Goal: Task Accomplishment & Management: Use online tool/utility

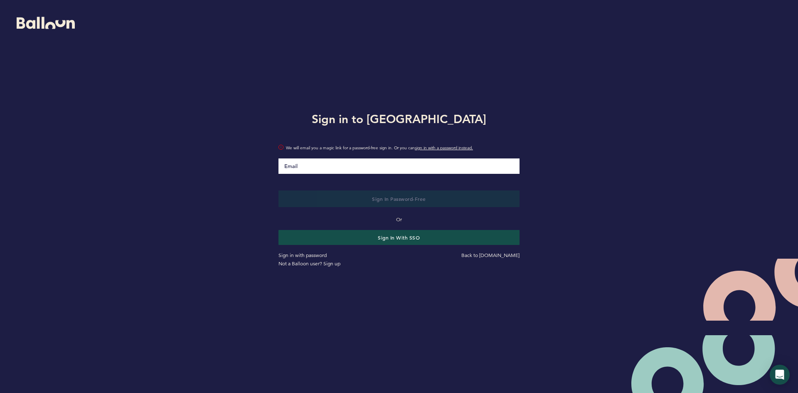
click at [314, 163] on input "Email" at bounding box center [399, 165] width 241 height 15
click at [390, 232] on button "Sign in with SSO" at bounding box center [399, 237] width 248 height 15
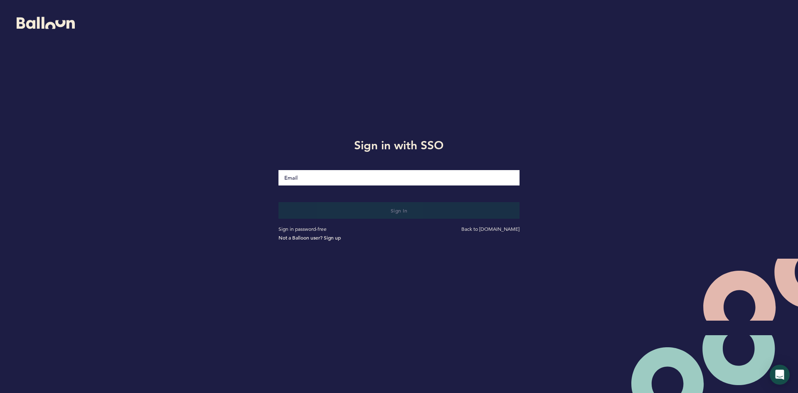
click at [362, 178] on input "Email" at bounding box center [399, 177] width 241 height 15
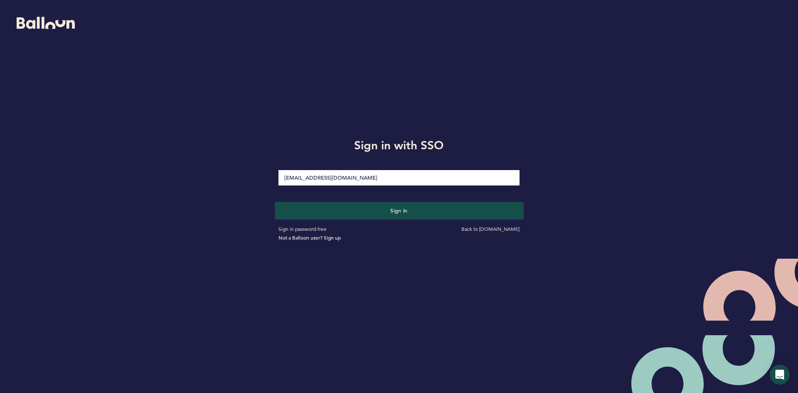
type input "[EMAIL_ADDRESS][DOMAIN_NAME]"
click at [345, 212] on button "Sign in" at bounding box center [399, 210] width 248 height 17
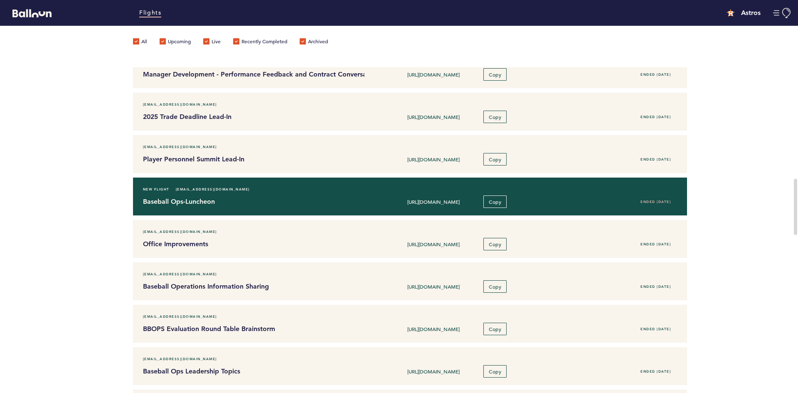
scroll to position [678, 0]
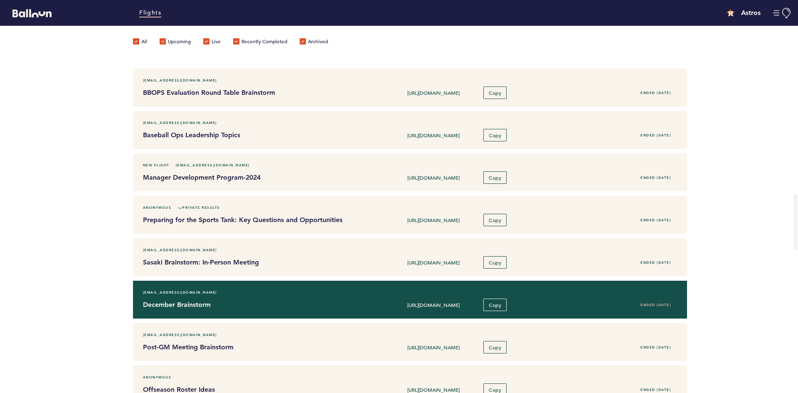
click at [179, 307] on h4 "December Brainstorm" at bounding box center [250, 305] width 215 height 10
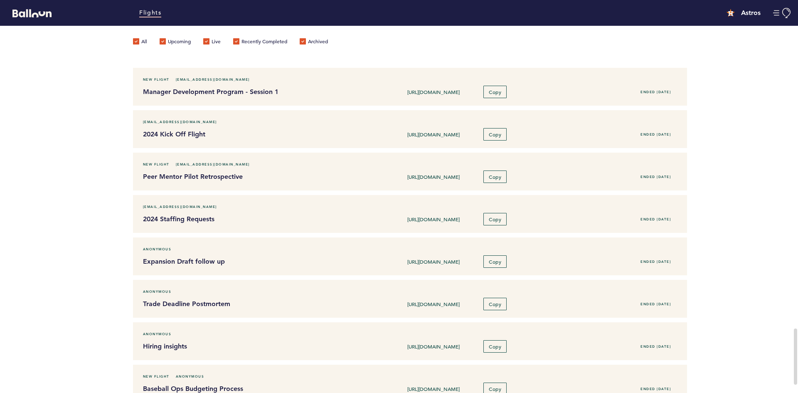
scroll to position [1427, 0]
